Goal: Task Accomplishment & Management: Complete application form

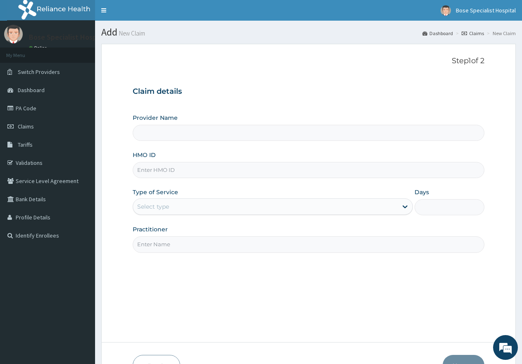
type input "Bose Specialist Hospital"
type input "DAL/10366/A"
click at [164, 209] on div "Select type" at bounding box center [153, 206] width 32 height 8
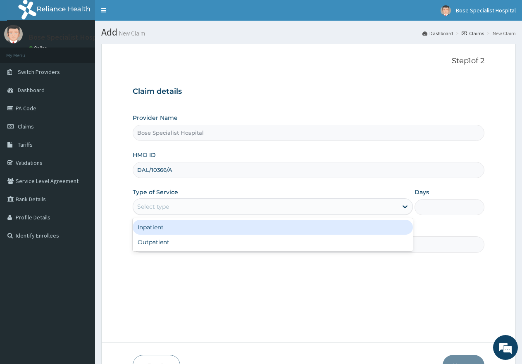
click at [167, 213] on div "Select type" at bounding box center [265, 206] width 264 height 13
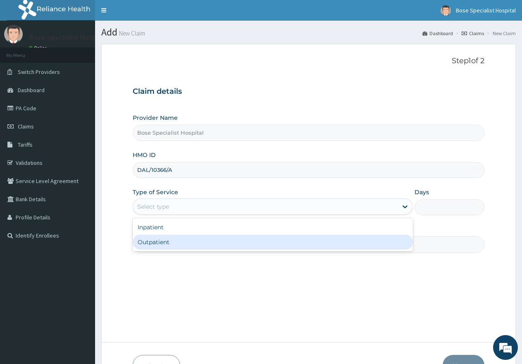
click at [165, 242] on div "Outpatient" at bounding box center [273, 242] width 280 height 15
type input "1"
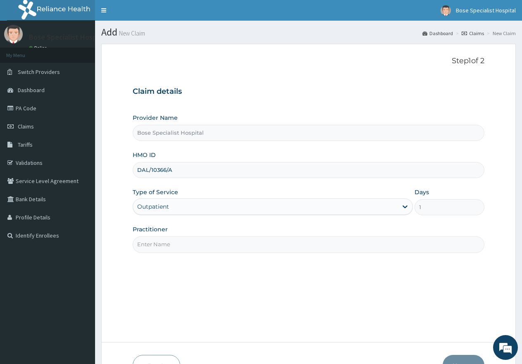
drag, startPoint x: 158, startPoint y: 245, endPoint x: 158, endPoint y: 250, distance: 5.4
click at [158, 245] on input "Practitioner" at bounding box center [309, 244] width 352 height 16
type input "[PERSON_NAME]"
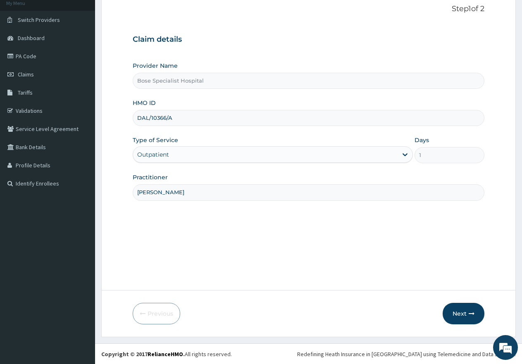
scroll to position [52, 0]
click at [461, 306] on button "Next" at bounding box center [464, 312] width 42 height 21
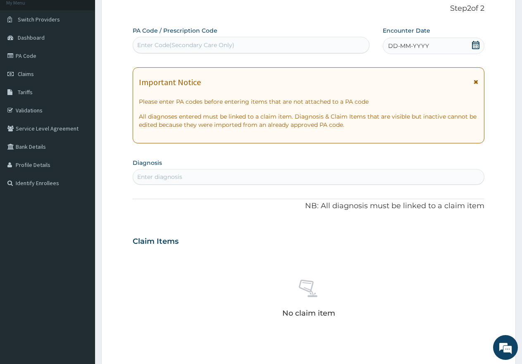
click at [258, 42] on div "Enter Code(Secondary Care Only)" at bounding box center [251, 44] width 236 height 13
drag, startPoint x: 258, startPoint y: 42, endPoint x: 218, endPoint y: 40, distance: 40.5
click at [218, 40] on div "Enter Code(Secondary Care Only)" at bounding box center [251, 44] width 236 height 13
click at [207, 46] on div "Enter Code(Secondary Care Only)" at bounding box center [185, 45] width 97 height 8
paste input "PA/4B52A6"
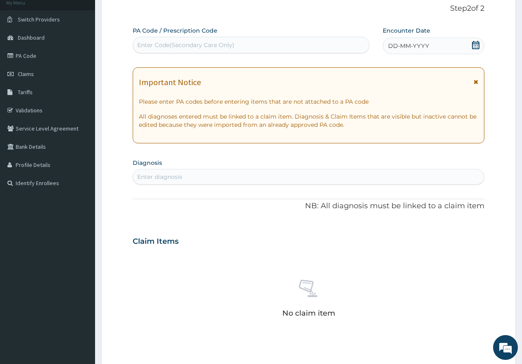
type input "PA/4B52A6"
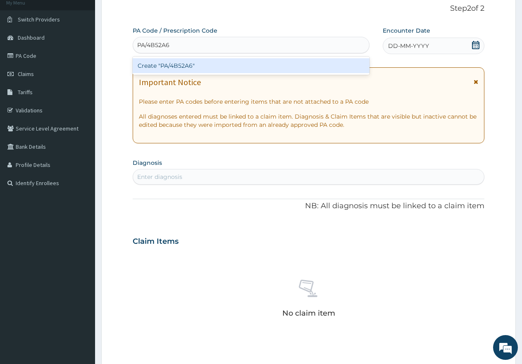
click at [203, 60] on div "Create "PA/4B52A6"" at bounding box center [251, 65] width 237 height 15
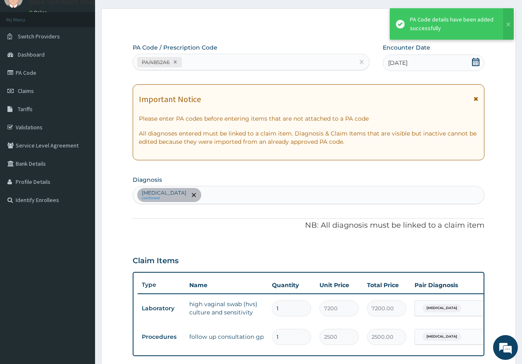
scroll to position [0, 0]
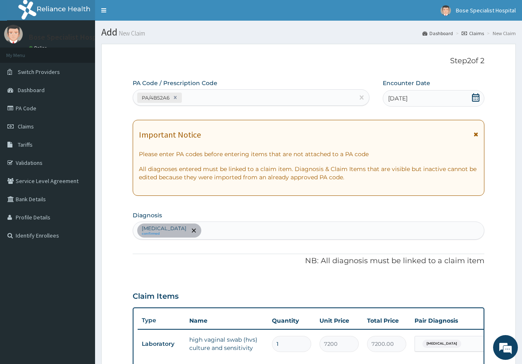
click at [477, 132] on icon at bounding box center [476, 134] width 5 height 6
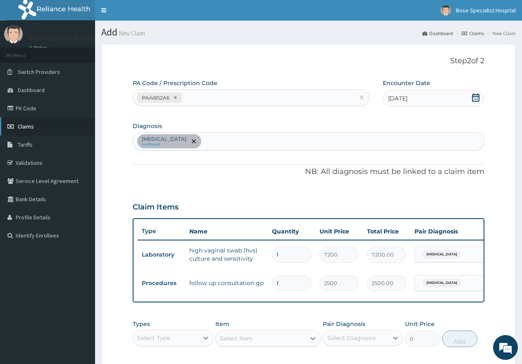
click at [40, 124] on link "Claims" at bounding box center [47, 126] width 95 height 18
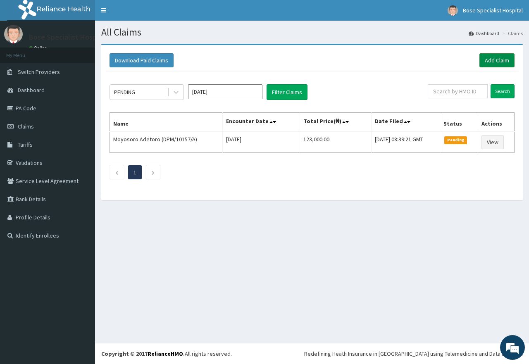
click at [497, 60] on link "Add Claim" at bounding box center [496, 60] width 35 height 14
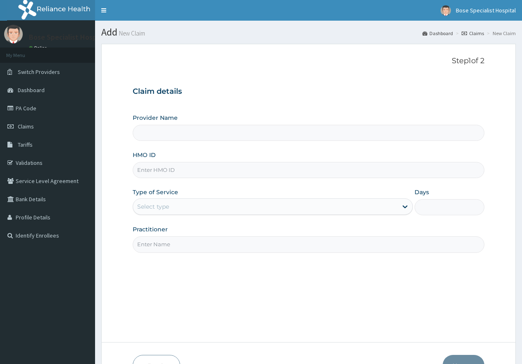
click at [163, 173] on input "HMO ID" at bounding box center [309, 170] width 352 height 16
type input "Bose Specialist Hospital"
type input "kgp/10378/a"
click at [157, 210] on div "Select type" at bounding box center [153, 206] width 32 height 8
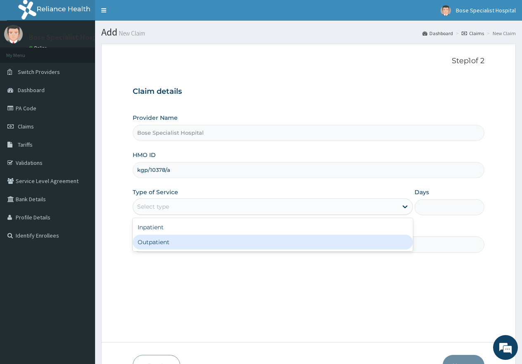
click at [168, 243] on div "Outpatient" at bounding box center [273, 242] width 280 height 15
type input "1"
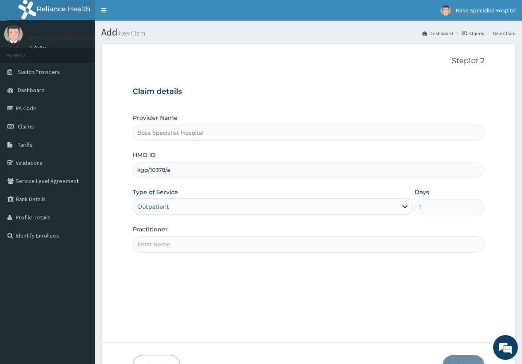
click at [168, 243] on input "Practitioner" at bounding box center [309, 244] width 352 height 16
type input "[PERSON_NAME]"
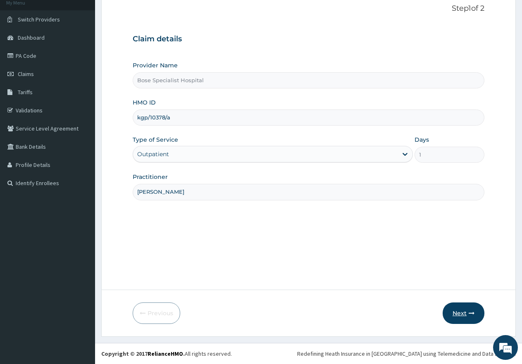
click at [457, 317] on button "Next" at bounding box center [464, 312] width 42 height 21
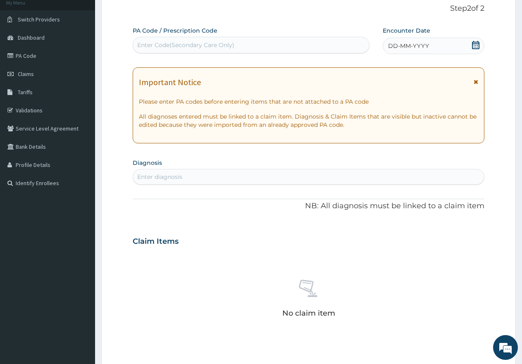
click at [475, 82] on icon at bounding box center [476, 82] width 5 height 6
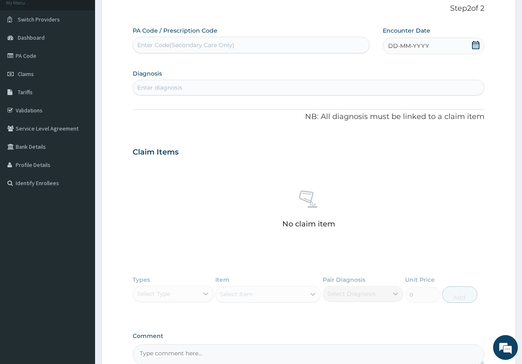
click at [475, 43] on icon at bounding box center [475, 45] width 8 height 8
click at [455, 108] on div "9" at bounding box center [457, 111] width 12 height 12
click at [195, 90] on div "Enter diagnosis" at bounding box center [308, 87] width 351 height 13
type input "pregna"
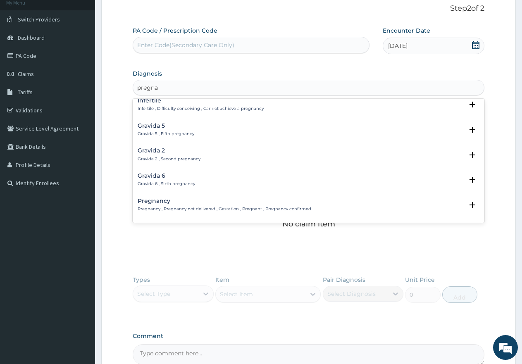
scroll to position [83, 0]
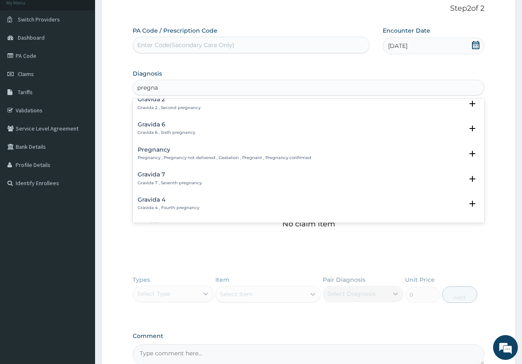
click at [169, 154] on div "Pregnancy Pregnancy , Pregnancy not delivered , Gestation , Pregnant , Pregnanc…" at bounding box center [225, 154] width 174 height 14
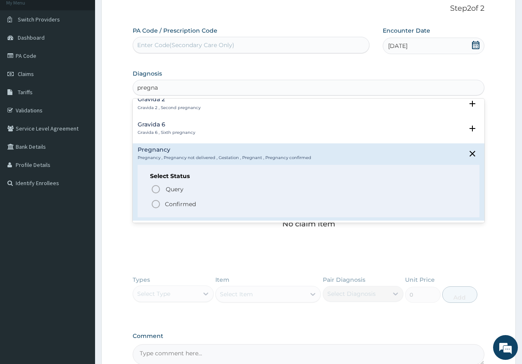
click at [165, 201] on p "Confirmed" at bounding box center [180, 204] width 31 height 8
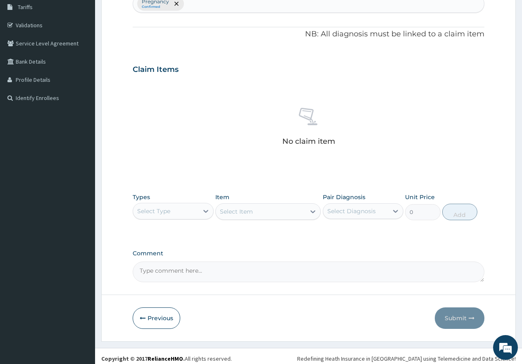
scroll to position [143, 0]
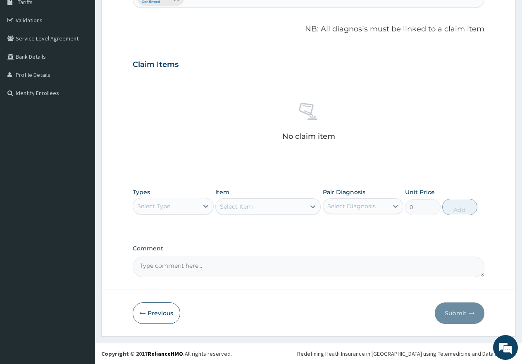
click at [159, 195] on div "Types Select Type" at bounding box center [173, 201] width 81 height 27
click at [157, 205] on div "Select Type" at bounding box center [153, 206] width 33 height 8
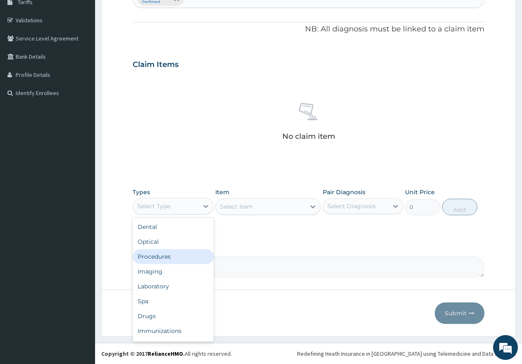
click at [161, 256] on div "Procedures" at bounding box center [173, 256] width 81 height 15
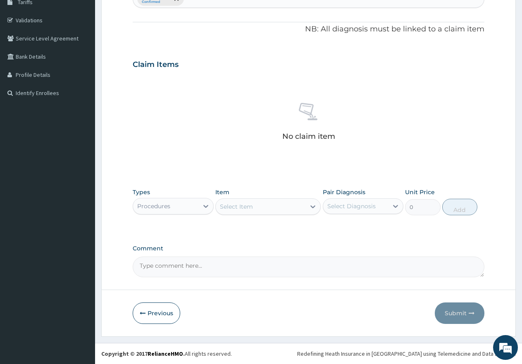
click at [242, 207] on div "Select Item" at bounding box center [236, 206] width 33 height 8
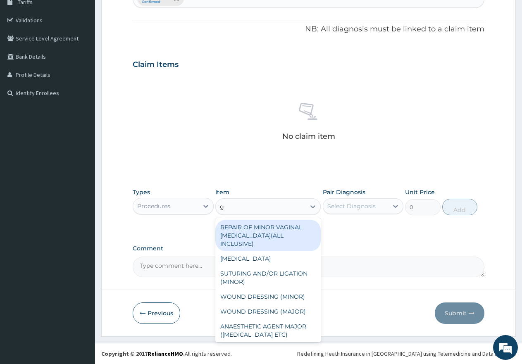
type input "gp"
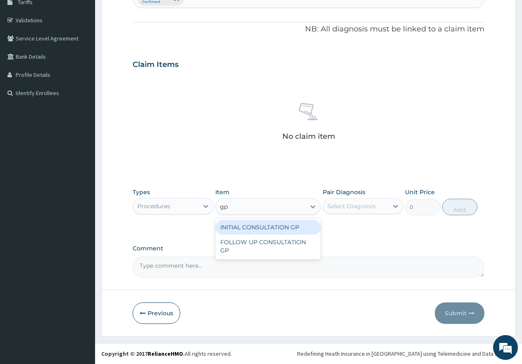
click at [265, 226] on div "INITIAL CONSULTATION GP" at bounding box center [267, 227] width 105 height 15
type input "3000"
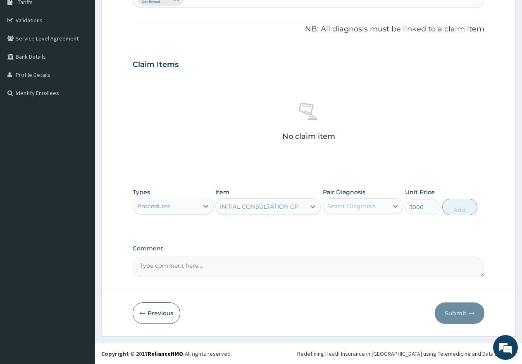
click at [345, 200] on div "Select Diagnosis" at bounding box center [355, 206] width 65 height 13
click at [362, 227] on label "Pregnancy" at bounding box center [352, 226] width 33 height 8
checkbox input "true"
click at [458, 206] on button "Add" at bounding box center [459, 207] width 35 height 17
type input "0"
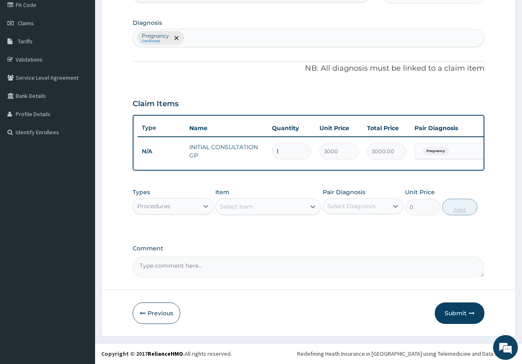
scroll to position [110, 0]
click at [456, 312] on button "Submit" at bounding box center [460, 312] width 50 height 21
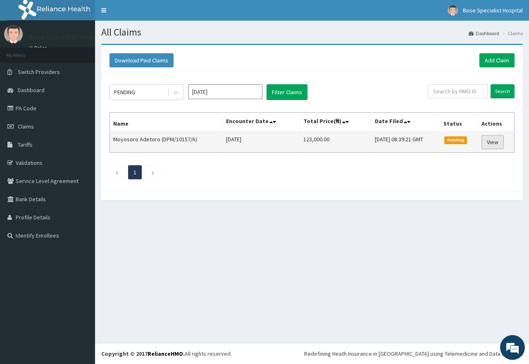
click at [495, 141] on link "View" at bounding box center [492, 142] width 22 height 14
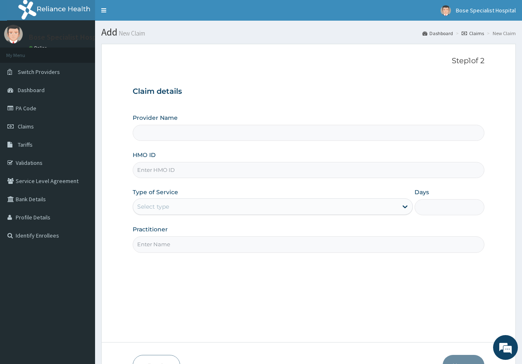
type input "Bose Specialist Hospital"
click at [64, 113] on link "PA Code" at bounding box center [47, 108] width 95 height 18
